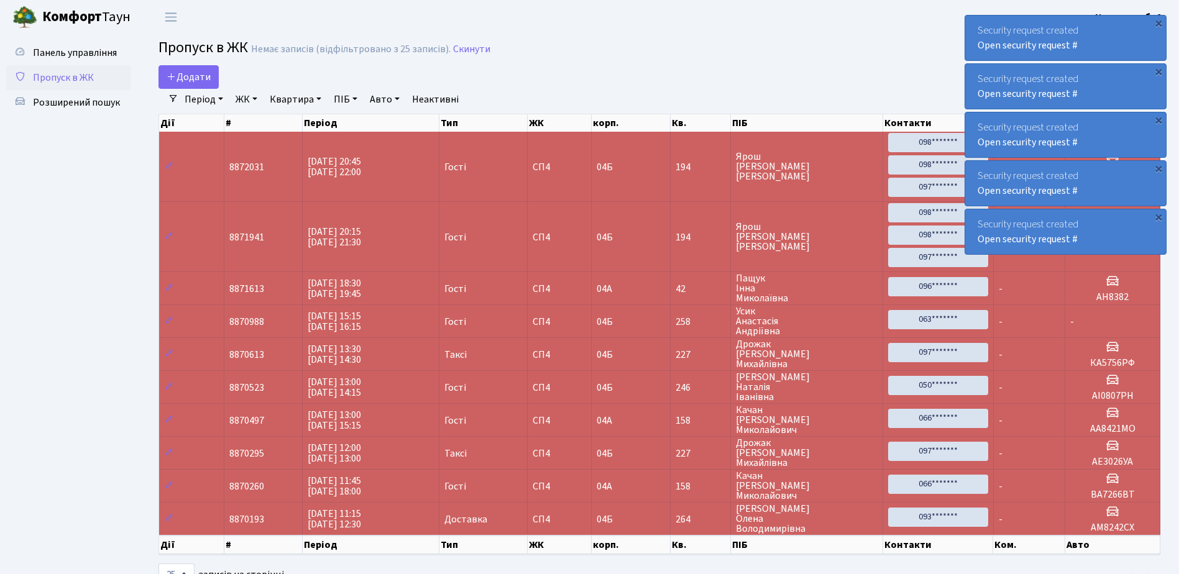
select select "25"
click at [1160, 24] on div "×" at bounding box center [1159, 23] width 12 height 12
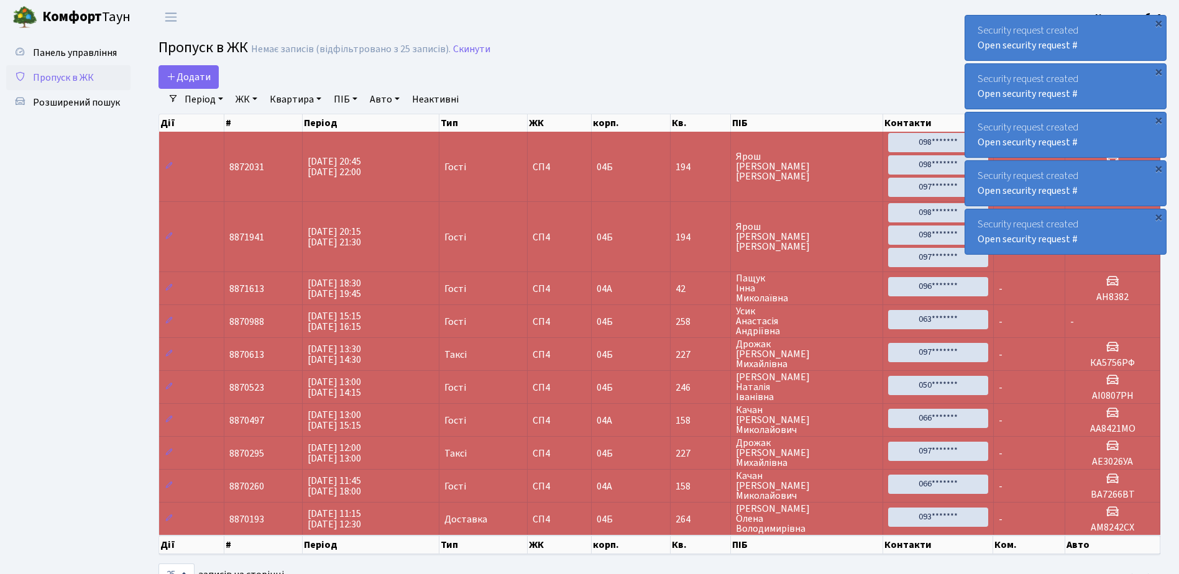
click at [1160, 24] on div "×" at bounding box center [1159, 23] width 12 height 12
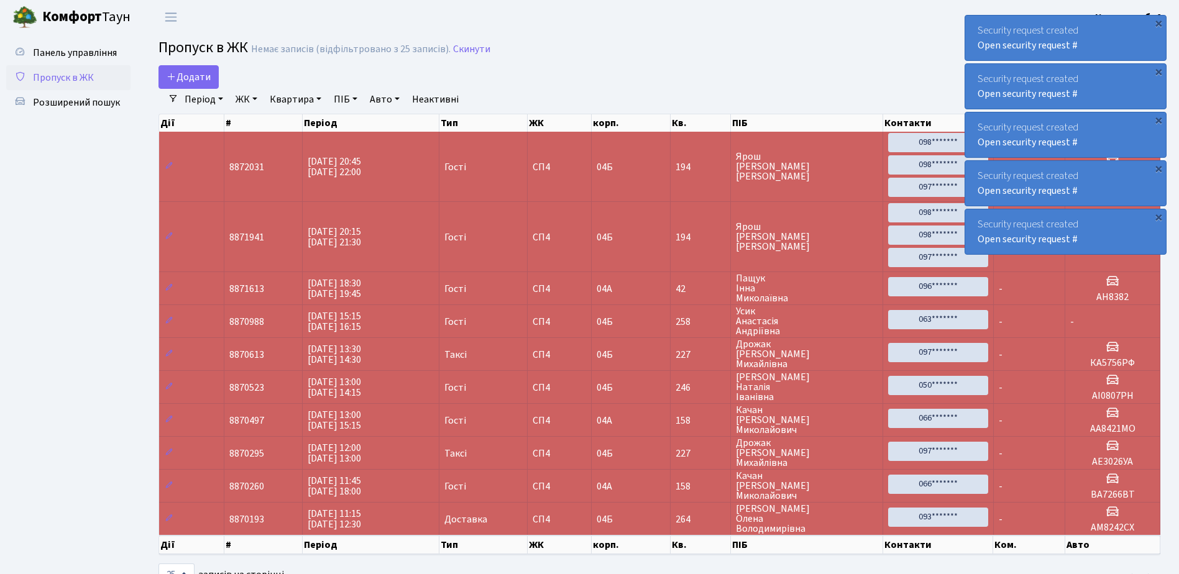
click at [1160, 24] on div "×" at bounding box center [1159, 23] width 12 height 12
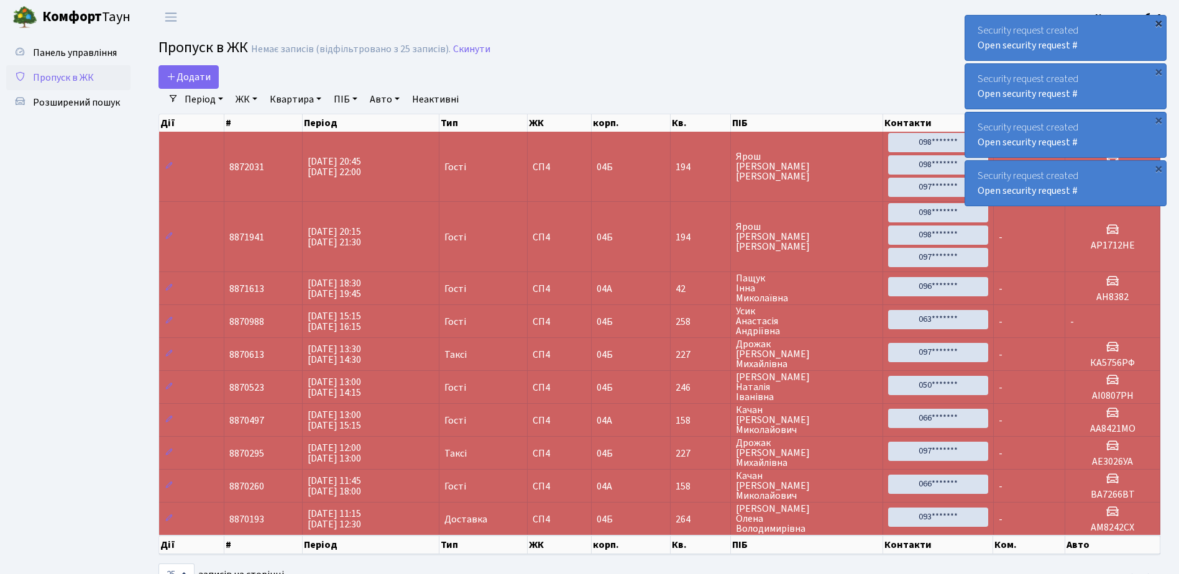
click at [1159, 25] on div "×" at bounding box center [1159, 23] width 12 height 12
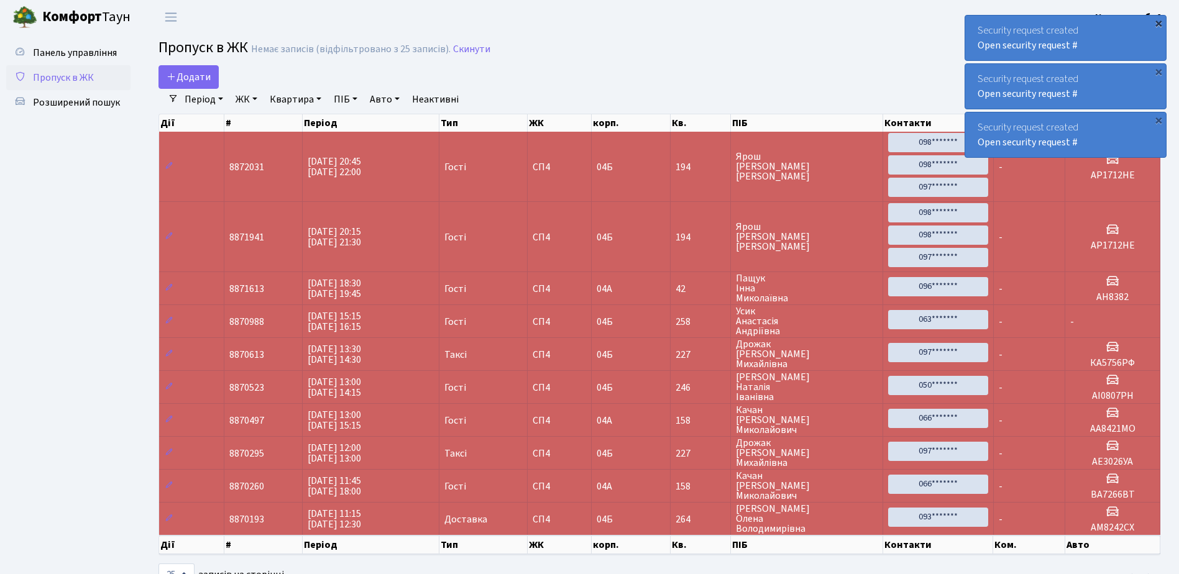
click at [1157, 24] on div "×" at bounding box center [1159, 23] width 12 height 12
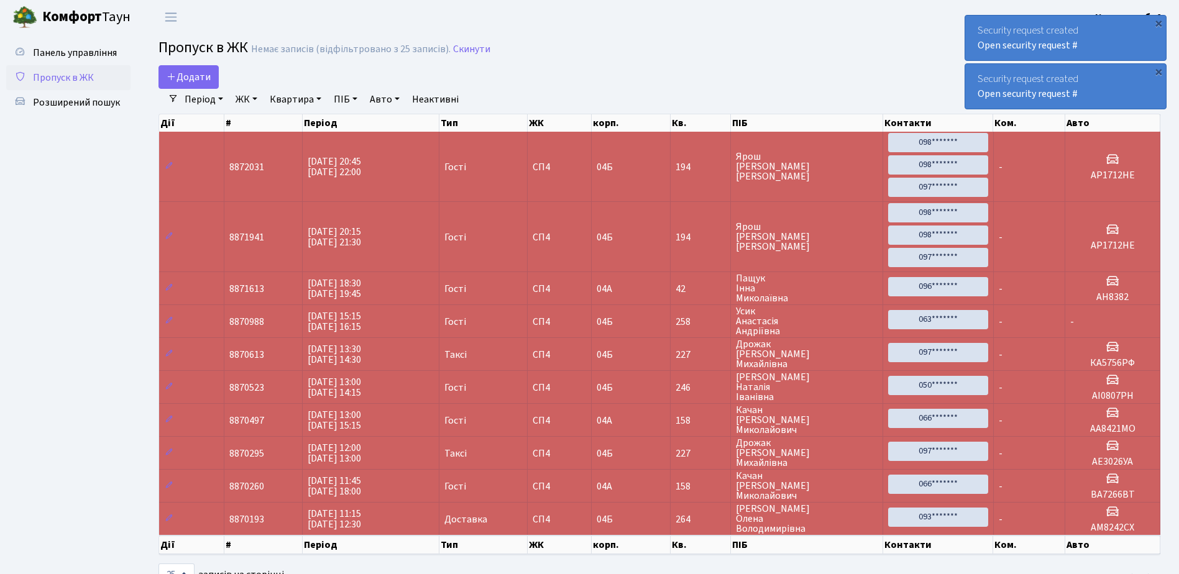
click at [1157, 24] on div "×" at bounding box center [1159, 23] width 12 height 12
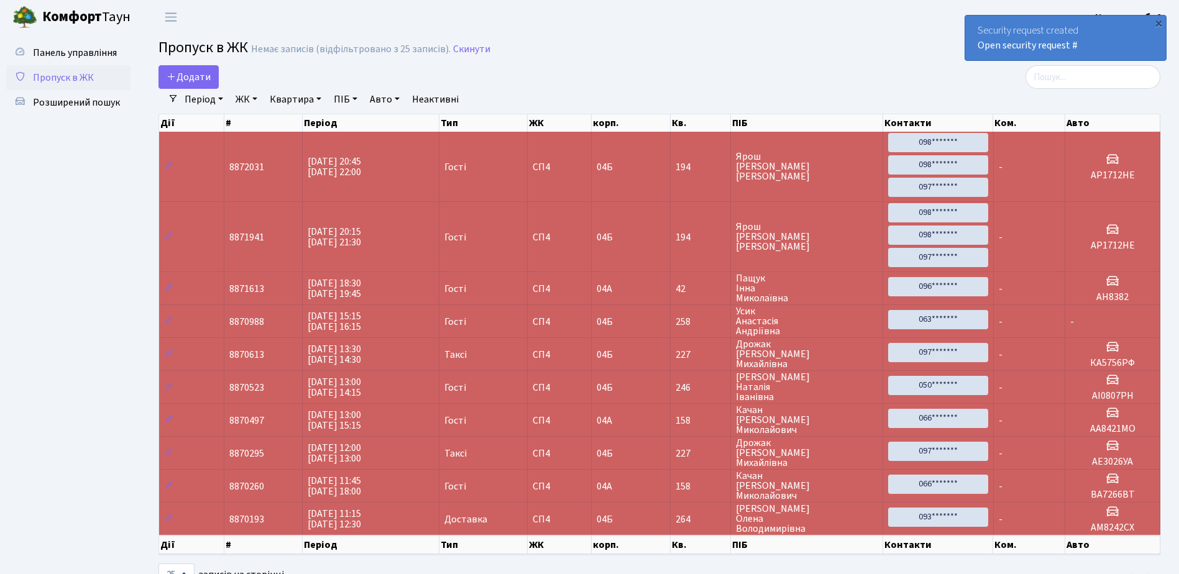
click at [1157, 24] on div "×" at bounding box center [1159, 23] width 12 height 12
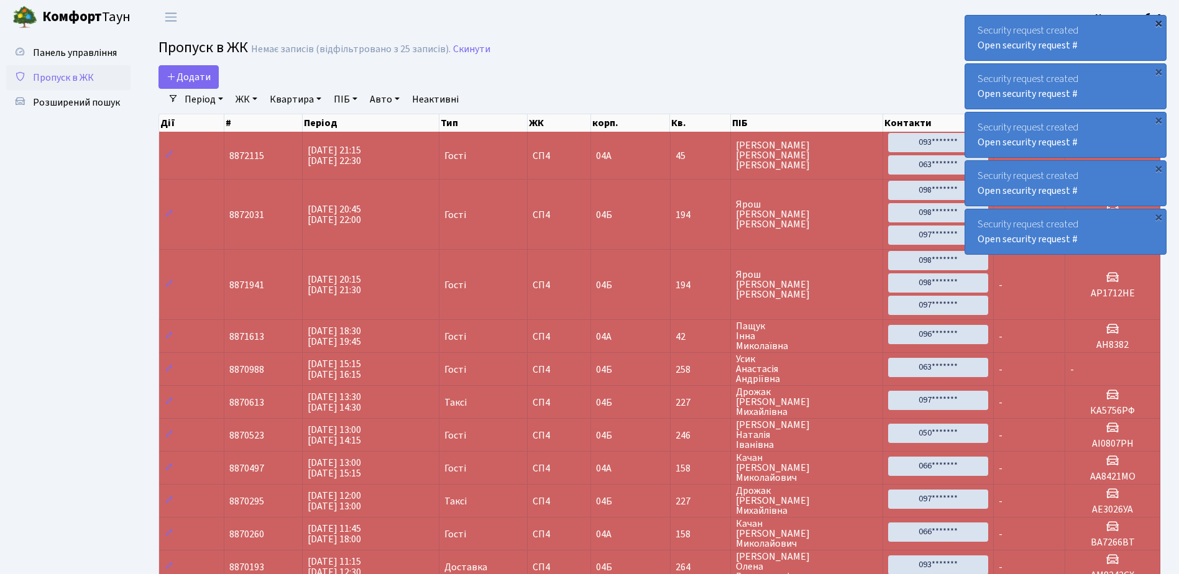
click at [1159, 23] on div "×" at bounding box center [1159, 23] width 12 height 12
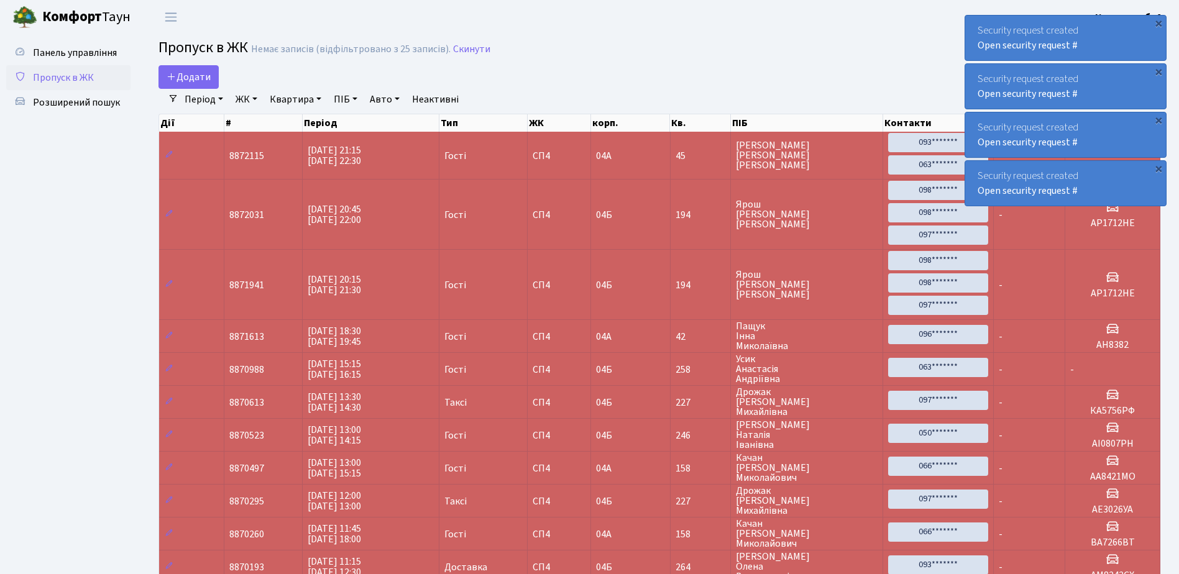
click at [1159, 23] on div "×" at bounding box center [1159, 23] width 12 height 12
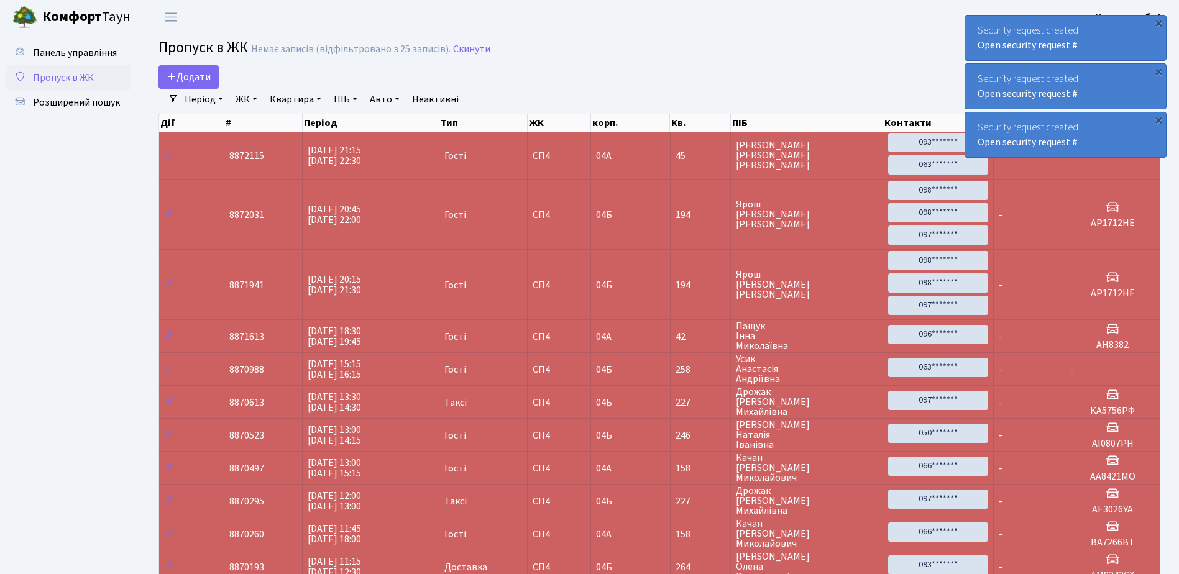
click at [1159, 23] on div "×" at bounding box center [1159, 23] width 12 height 12
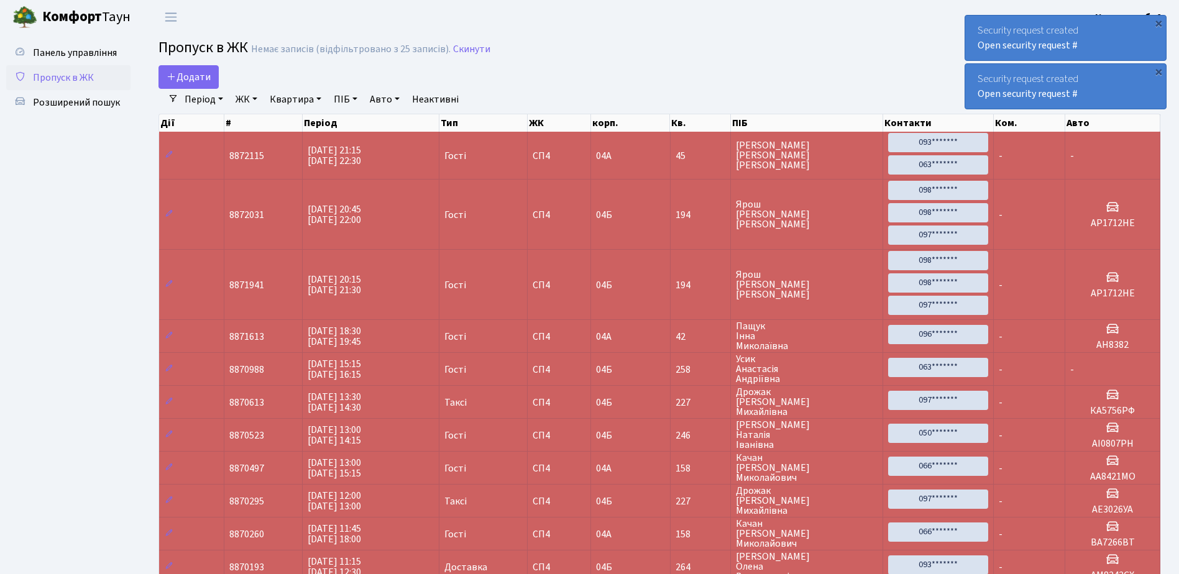
click at [1159, 23] on div "×" at bounding box center [1159, 23] width 12 height 12
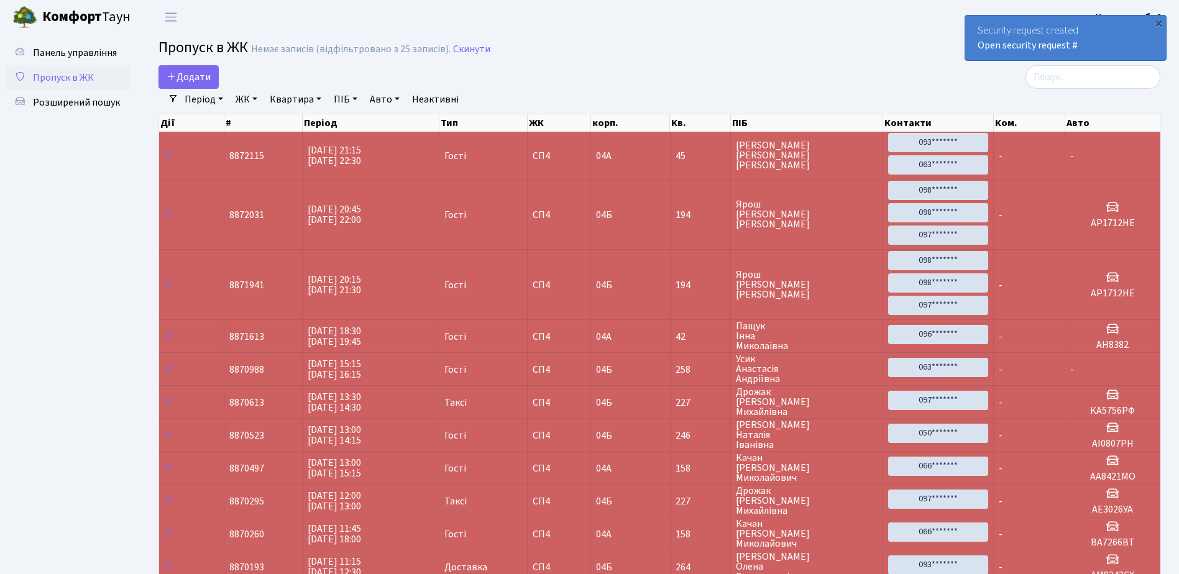
click at [1159, 23] on div "×" at bounding box center [1159, 23] width 12 height 12
